Goal: Task Accomplishment & Management: Use online tool/utility

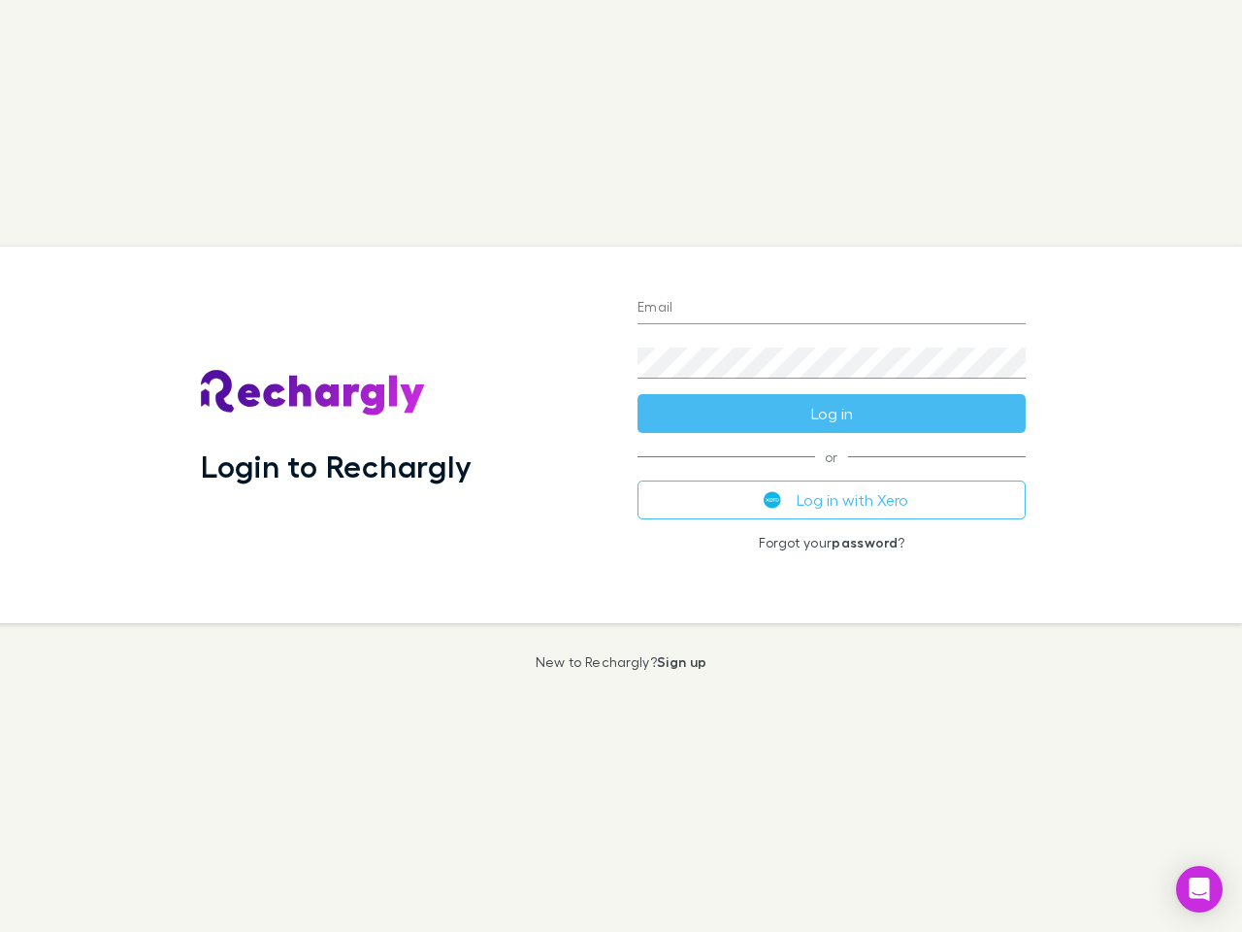
click at [621, 466] on div "Login to Rechargly" at bounding box center [403, 435] width 437 height 377
click at [832, 309] on input "Email" at bounding box center [832, 308] width 388 height 31
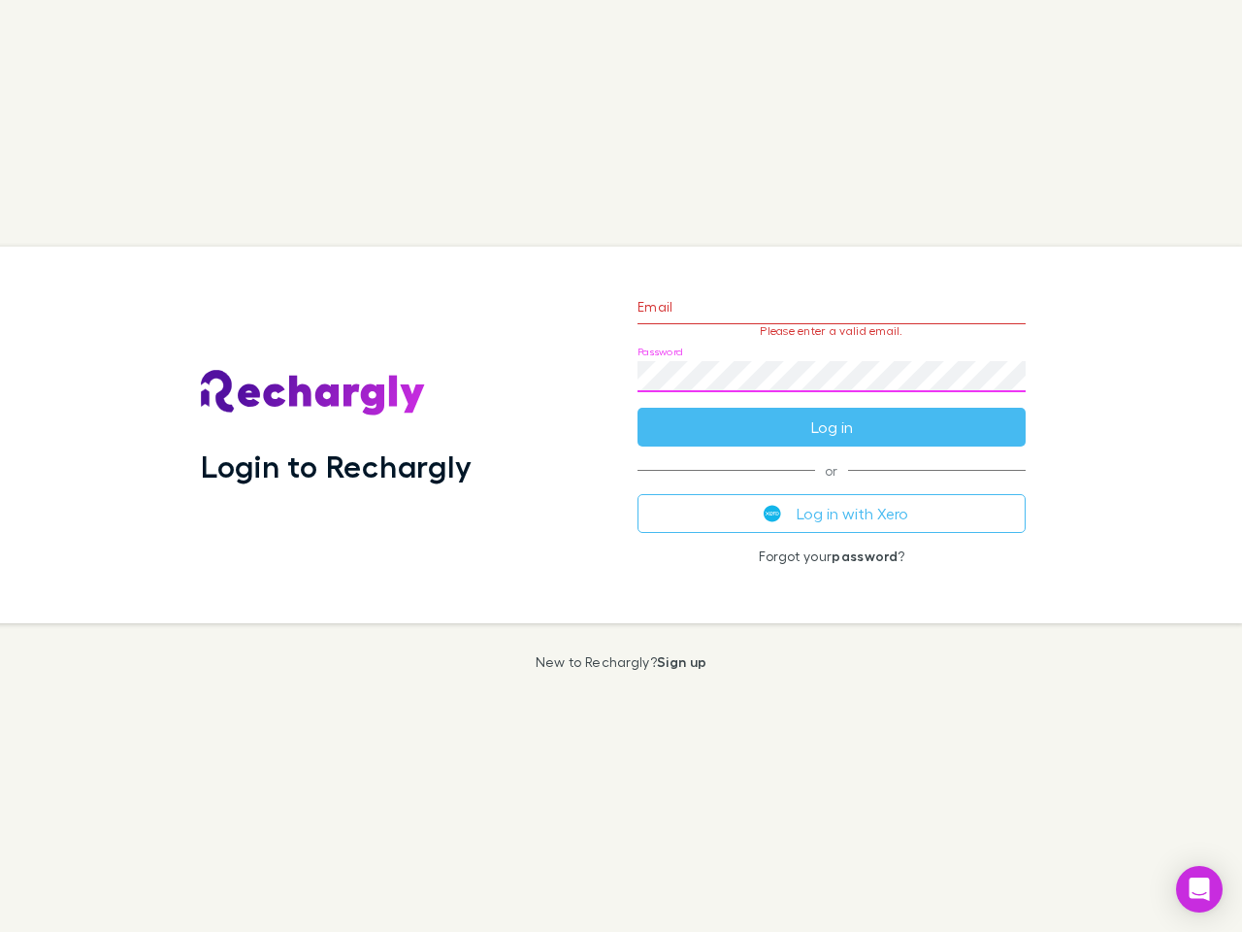
click at [832, 413] on form "Email Please enter a valid email. Password Log in" at bounding box center [832, 362] width 388 height 169
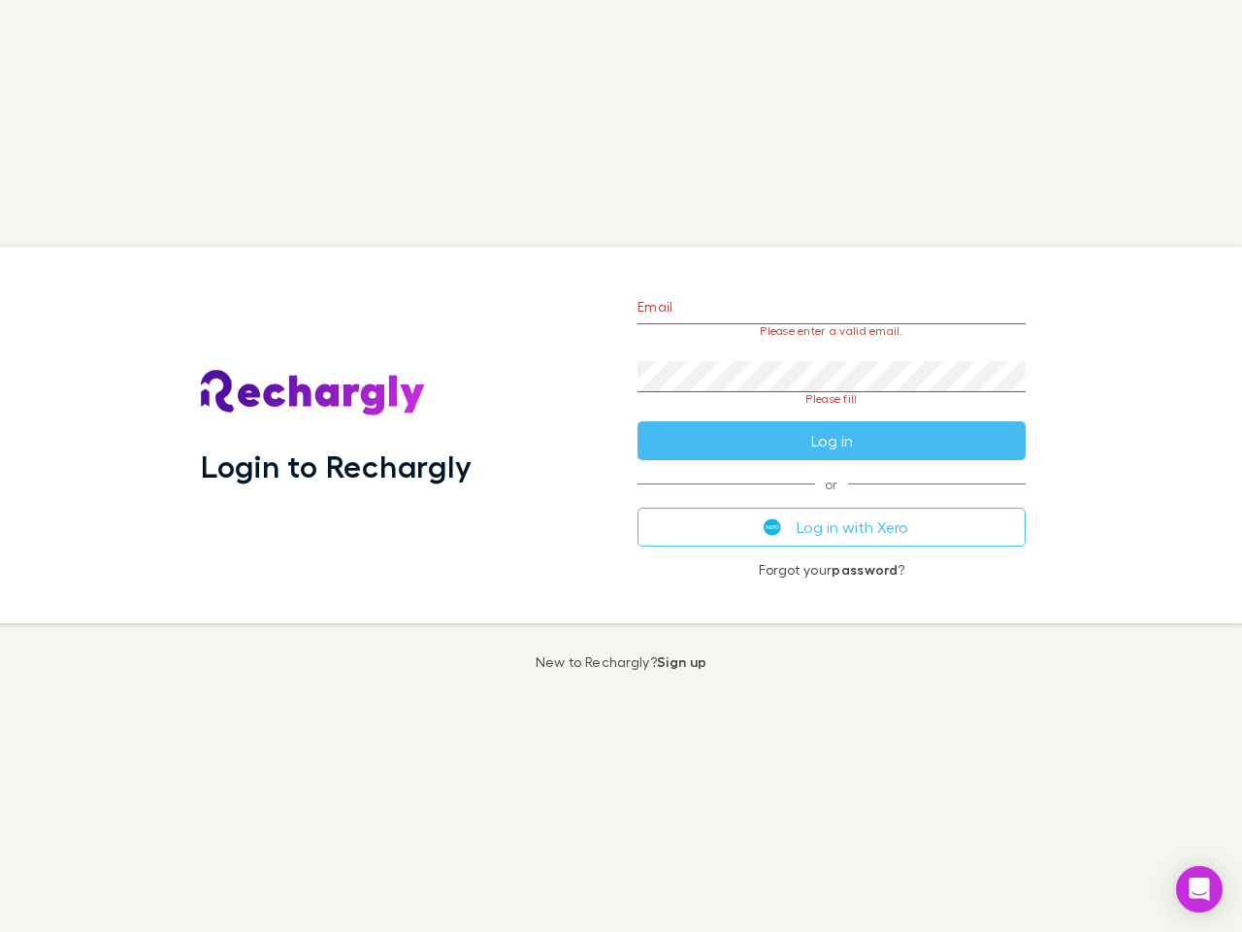
click at [832, 500] on div "Email Please enter a valid email. Password Please fill Log in or Log in with Xe…" at bounding box center [831, 435] width 419 height 377
click at [1200, 889] on icon "Open Intercom Messenger" at bounding box center [1200, 888] width 20 height 23
